Goal: Register for event/course

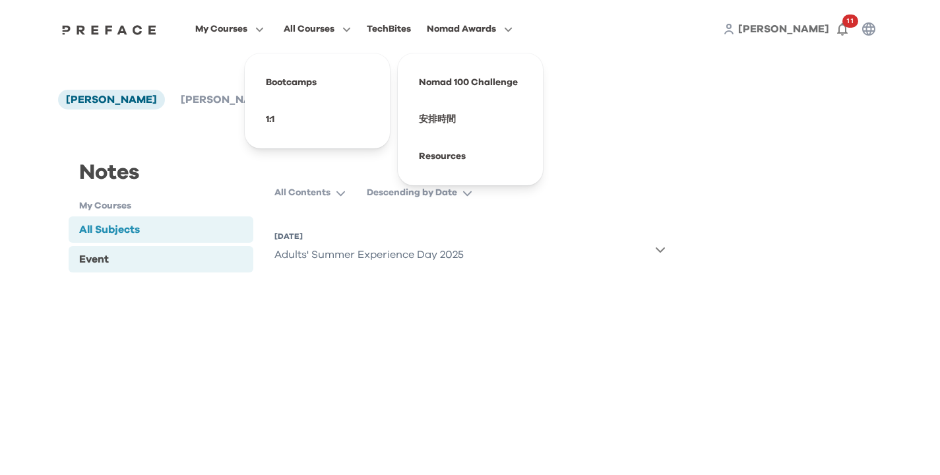
click at [127, 258] on div "Event" at bounding box center [161, 259] width 185 height 26
click at [139, 224] on div "All Subjects" at bounding box center [109, 230] width 61 height 16
click at [366, 259] on div "Adults' Summer Experience Day 2025" at bounding box center [368, 254] width 189 height 26
click at [670, 246] on div "All Contents Descending by Date 26 Apr 2025, Sat Adults' Summer Experience Day …" at bounding box center [470, 245] width 412 height 129
click at [331, 253] on div "Adults' Summer Experience Day 2025" at bounding box center [368, 254] width 189 height 26
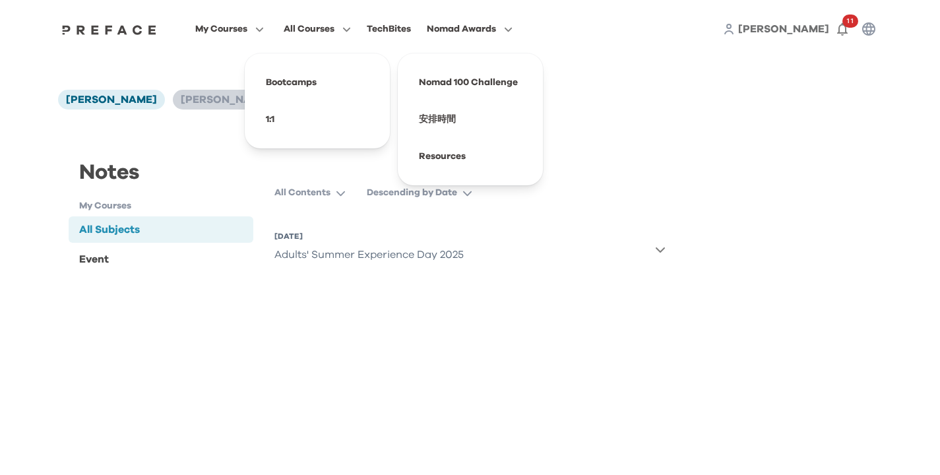
click at [181, 102] on span "[PERSON_NAME]" at bounding box center [226, 99] width 91 height 11
click at [119, 240] on div "All Subjects" at bounding box center [161, 229] width 185 height 26
click at [404, 258] on div "Kids' Summer Experience Day 2025" at bounding box center [363, 254] width 179 height 26
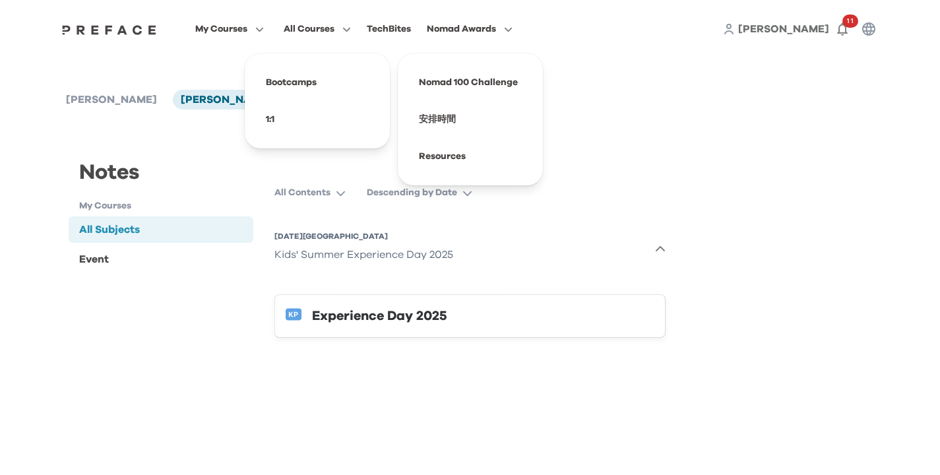
click at [307, 320] on button "Experience Day 2025" at bounding box center [469, 316] width 391 height 44
click at [132, 151] on div "Notes My Courses All Subjects Event" at bounding box center [161, 205] width 185 height 139
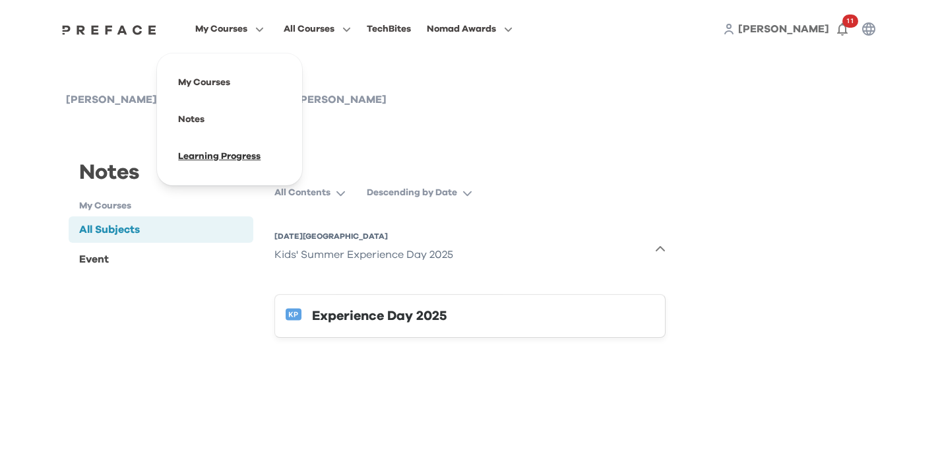
click at [216, 155] on span at bounding box center [230, 156] width 124 height 37
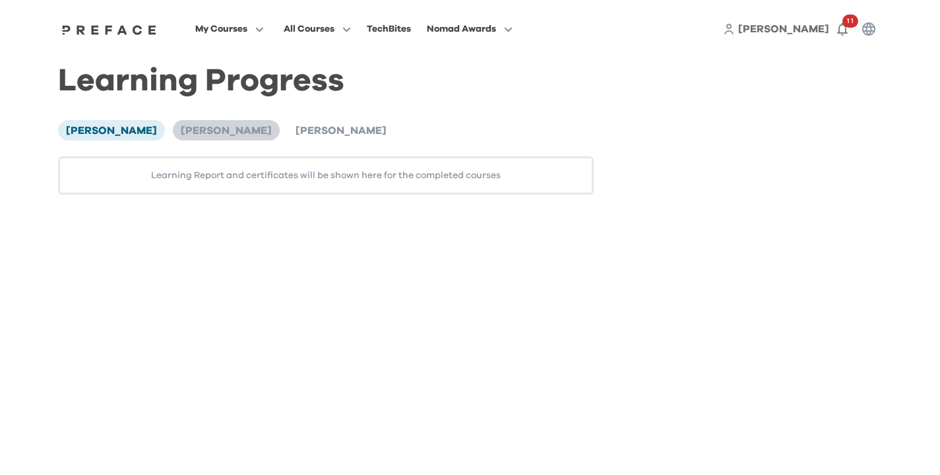
click at [173, 129] on li "[PERSON_NAME]" at bounding box center [226, 130] width 107 height 20
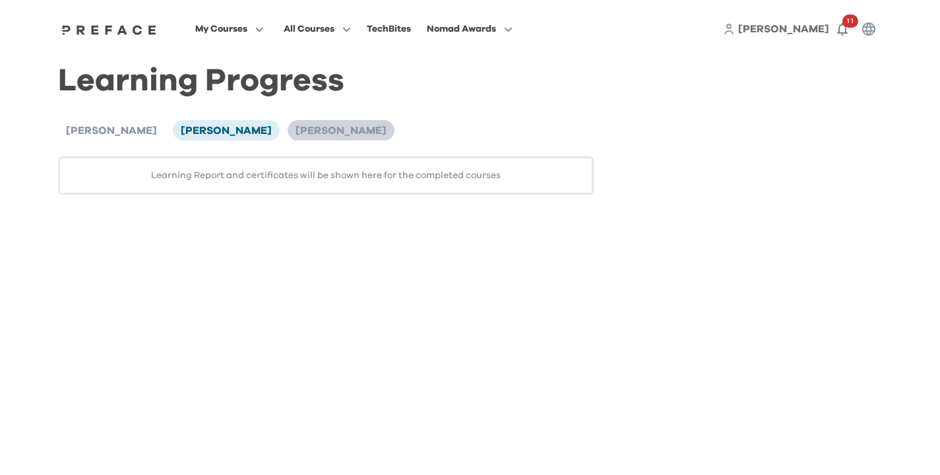
click at [288, 137] on li "[PERSON_NAME]" at bounding box center [341, 130] width 107 height 20
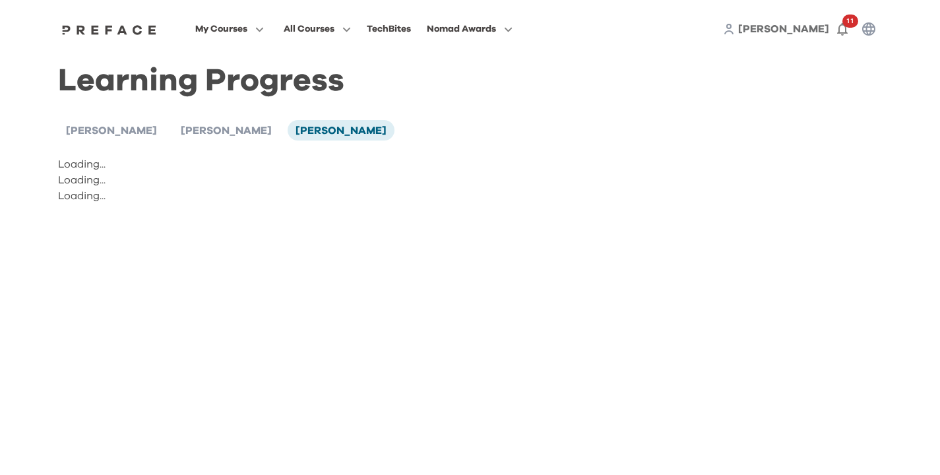
click at [405, 131] on div "Aileen Li Haven Liang Fino Liang" at bounding box center [326, 130] width 536 height 20
